Goal: Find contact information: Find contact information

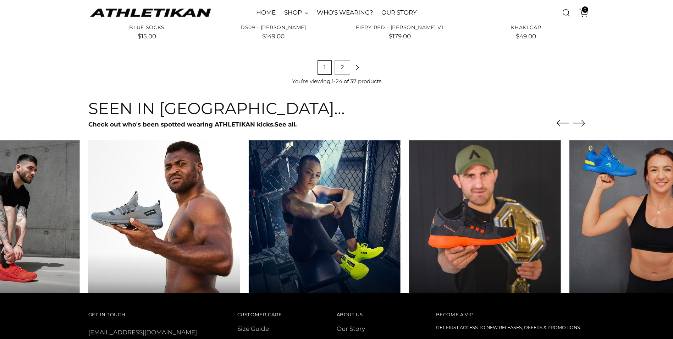
scroll to position [1029, 0]
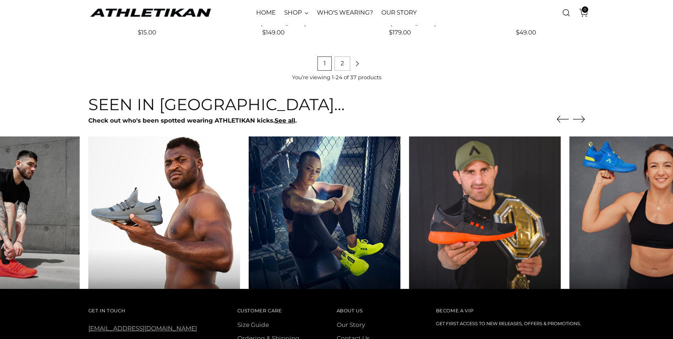
click at [586, 125] on div "Seen in Athletikan... Check out who's been spotted wearing ATHLETIKAN kicks. Se…" at bounding box center [336, 191] width 541 height 193
drag, startPoint x: 582, startPoint y: 116, endPoint x: 586, endPoint y: 116, distance: 4.3
click at [584, 116] on icon "Move to next carousel slide" at bounding box center [579, 119] width 12 height 12
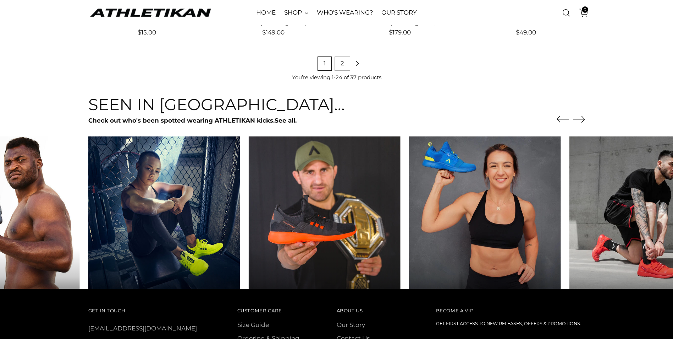
click at [586, 116] on div "Seen in Athletikan... Check out who's been spotted wearing ATHLETIKAN kicks. Se…" at bounding box center [336, 191] width 541 height 193
click at [581, 119] on icon "Move to next carousel slide" at bounding box center [579, 119] width 12 height 6
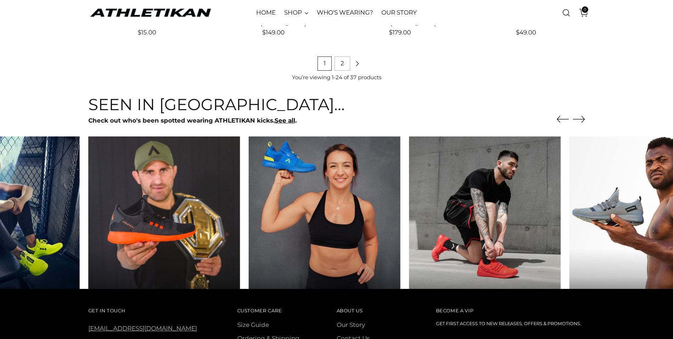
click at [581, 119] on icon "Move to next carousel slide" at bounding box center [579, 119] width 12 height 6
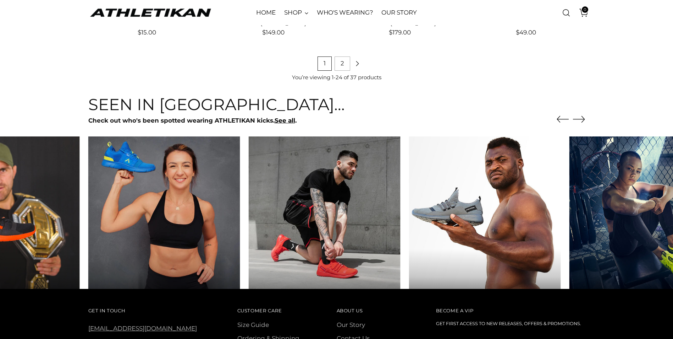
click at [581, 119] on icon "Move to next carousel slide" at bounding box center [579, 119] width 12 height 6
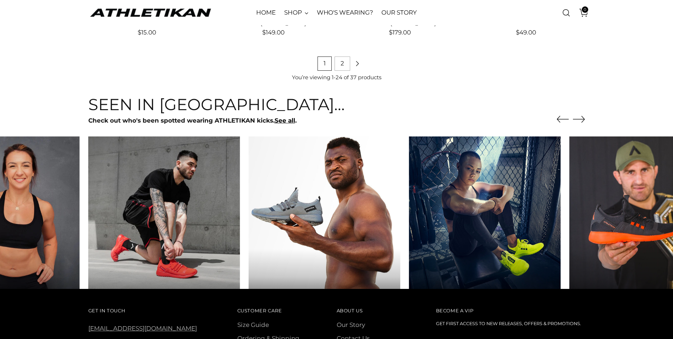
click at [581, 119] on icon "Move to next carousel slide" at bounding box center [579, 119] width 12 height 6
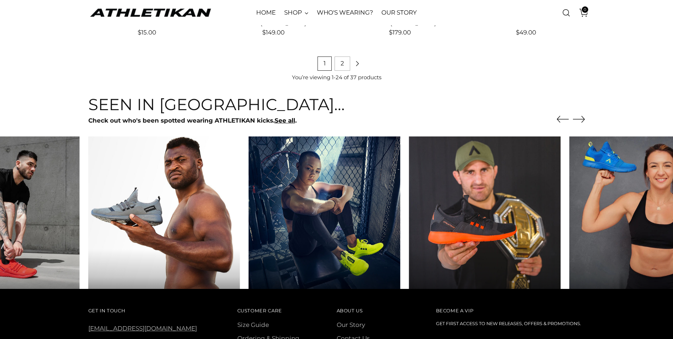
click at [581, 119] on icon "Move to next carousel slide" at bounding box center [579, 119] width 12 height 6
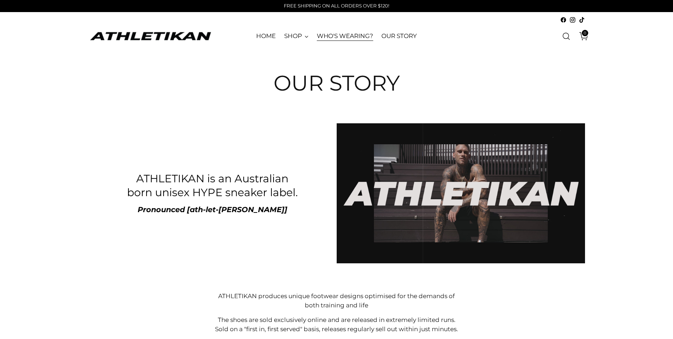
click at [352, 33] on link "WHO'S WEARING?" at bounding box center [345, 36] width 56 height 16
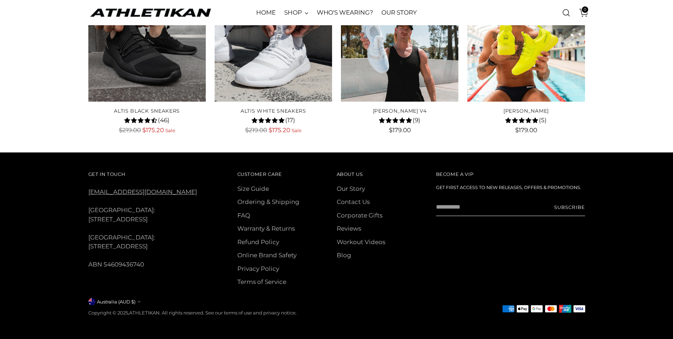
scroll to position [1629, 0]
click at [138, 255] on div "Get In Touch [EMAIL_ADDRESS][DOMAIN_NAME] [GEOGRAPHIC_DATA]: [STREET_ADDRESS] […" at bounding box center [152, 219] width 129 height 100
drag, startPoint x: 138, startPoint y: 255, endPoint x: 183, endPoint y: 285, distance: 53.4
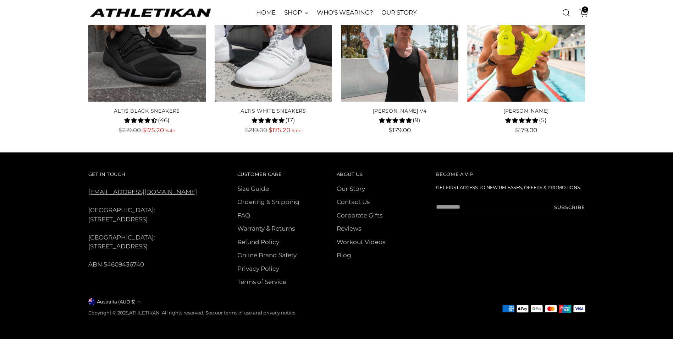
click at [183, 269] on div "Get In Touch [EMAIL_ADDRESS][DOMAIN_NAME] [GEOGRAPHIC_DATA]: [STREET_ADDRESS] […" at bounding box center [152, 219] width 129 height 100
click at [139, 300] on icon "button" at bounding box center [139, 301] width 3 height 3
drag, startPoint x: 434, startPoint y: 317, endPoint x: 207, endPoint y: 278, distance: 231.1
click at [434, 317] on div "Get In Touch [EMAIL_ADDRESS][DOMAIN_NAME] [GEOGRAPHIC_DATA]: [STREET_ADDRESS] […" at bounding box center [336, 245] width 541 height 186
click at [117, 252] on div "Get In Touch [EMAIL_ADDRESS][DOMAIN_NAME] [GEOGRAPHIC_DATA]: [STREET_ADDRESS] […" at bounding box center [152, 219] width 129 height 100
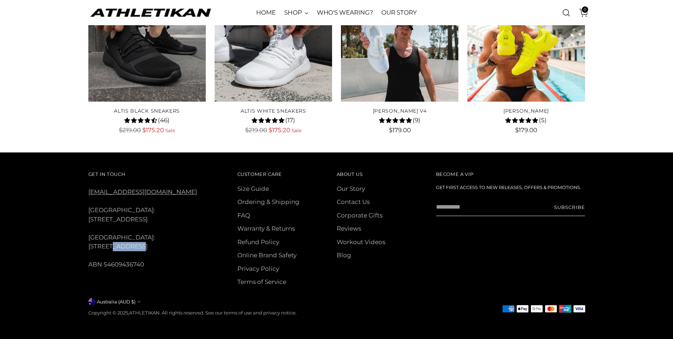
click at [117, 252] on div "Get In Touch [EMAIL_ADDRESS][DOMAIN_NAME] [GEOGRAPHIC_DATA]: [STREET_ADDRESS] […" at bounding box center [152, 219] width 129 height 100
click at [82, 301] on div "Get In Touch [EMAIL_ADDRESS][DOMAIN_NAME] [GEOGRAPHIC_DATA]: [STREET_ADDRESS] […" at bounding box center [336, 245] width 541 height 186
click at [113, 264] on div "Get In Touch [EMAIL_ADDRESS][DOMAIN_NAME] [GEOGRAPHIC_DATA]: [STREET_ADDRESS] […" at bounding box center [152, 219] width 129 height 100
click at [114, 264] on div "Get In Touch [EMAIL_ADDRESS][DOMAIN_NAME] [GEOGRAPHIC_DATA]: [STREET_ADDRESS] […" at bounding box center [152, 219] width 129 height 100
click at [114, 261] on div "Get In Touch [EMAIL_ADDRESS][DOMAIN_NAME] [GEOGRAPHIC_DATA]: [STREET_ADDRESS] […" at bounding box center [152, 219] width 129 height 100
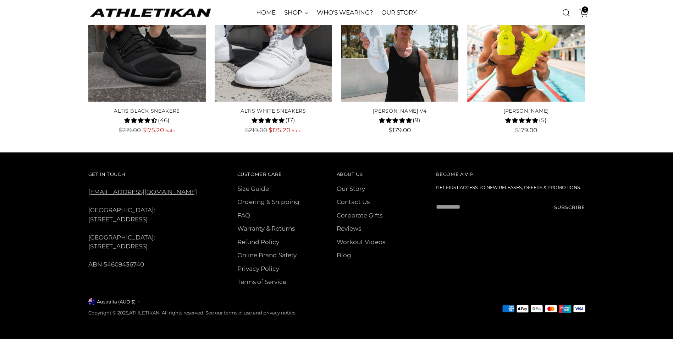
click at [121, 269] on div "Get In Touch [EMAIL_ADDRESS][DOMAIN_NAME] [GEOGRAPHIC_DATA]: [STREET_ADDRESS] […" at bounding box center [152, 219] width 129 height 100
drag, startPoint x: 119, startPoint y: 265, endPoint x: 84, endPoint y: 252, distance: 37.1
click at [84, 252] on div "Get In Touch [EMAIL_ADDRESS][DOMAIN_NAME] [GEOGRAPHIC_DATA]: [STREET_ADDRESS] […" at bounding box center [336, 245] width 541 height 186
copy div "[STREET_ADDRESS]"
